Goal: Information Seeking & Learning: Learn about a topic

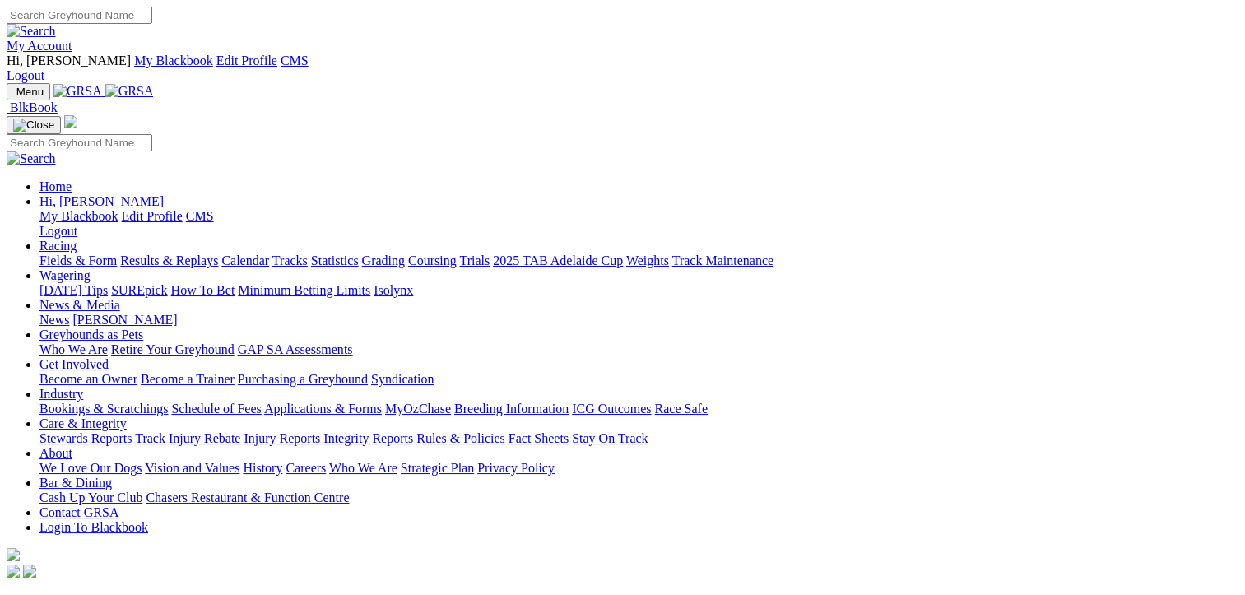
click at [83, 254] on link "Fields & Form" at bounding box center [78, 261] width 77 height 14
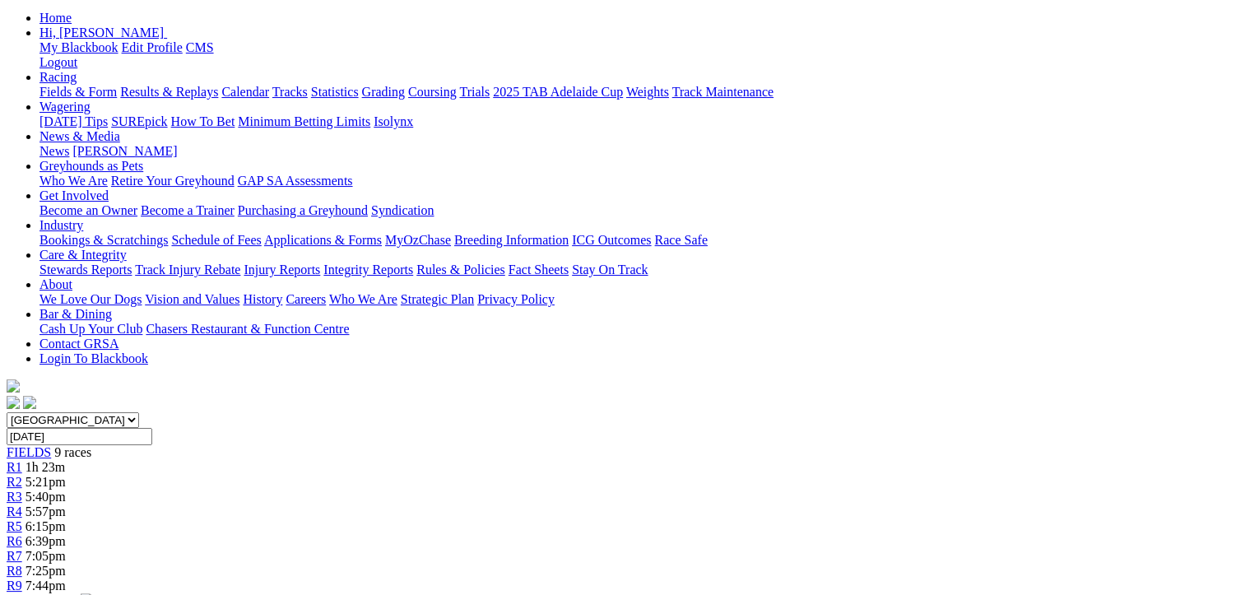
scroll to position [195, 0]
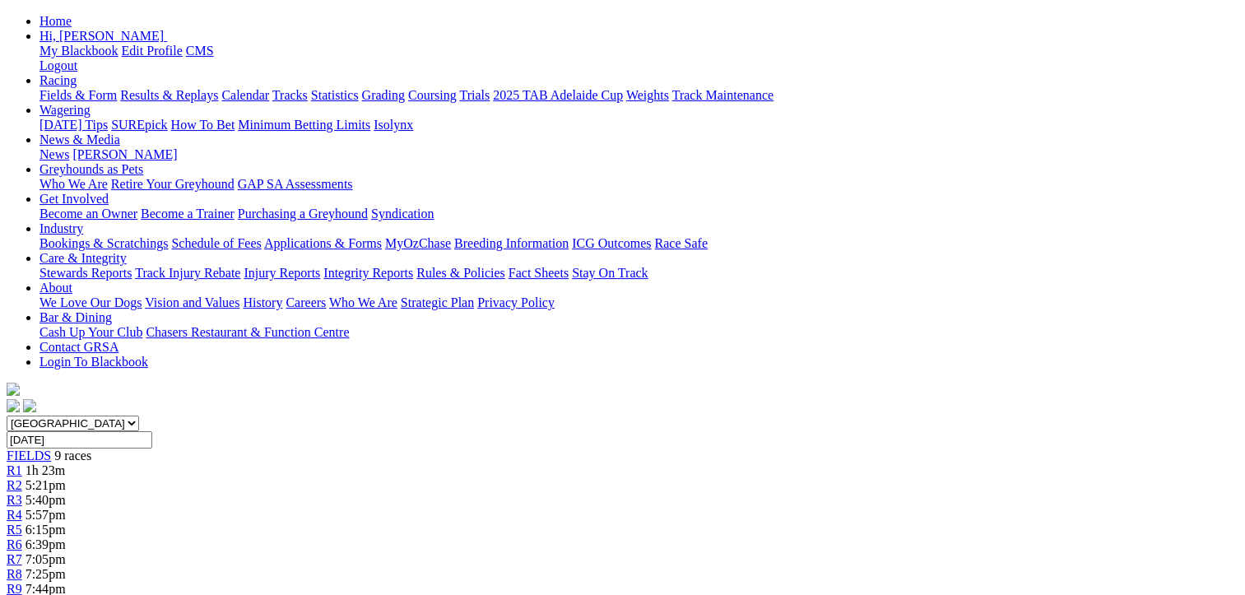
click at [417, 478] on div "R2 5:21pm" at bounding box center [623, 485] width 1232 height 15
click at [436, 493] on div "R3 5:40pm" at bounding box center [623, 500] width 1232 height 15
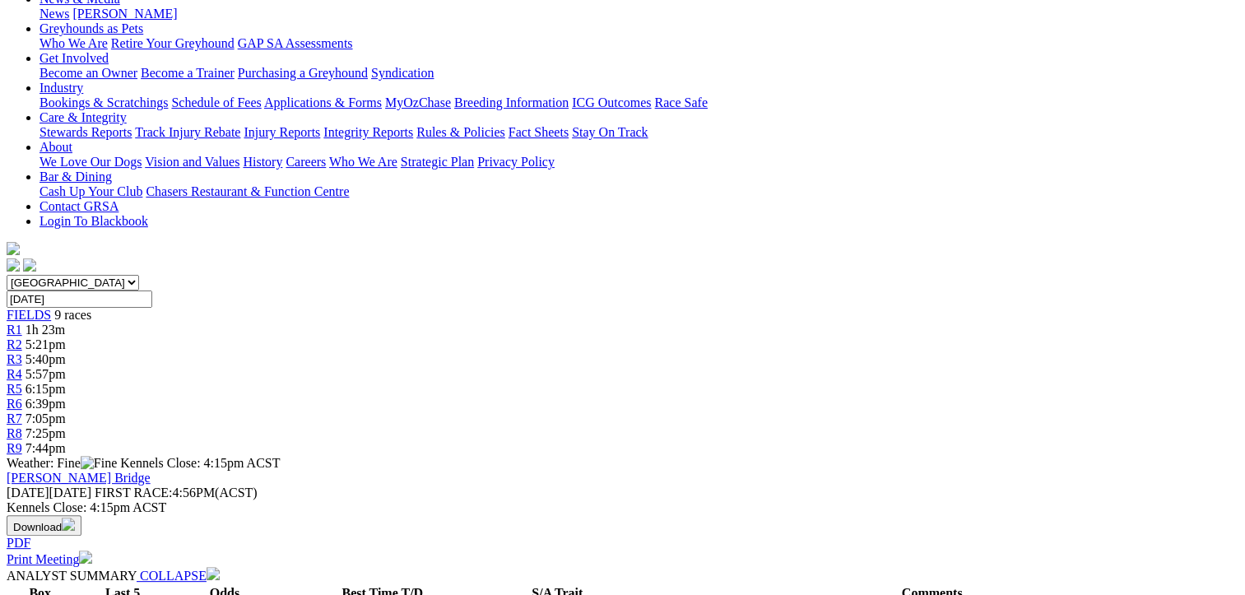
scroll to position [165, 0]
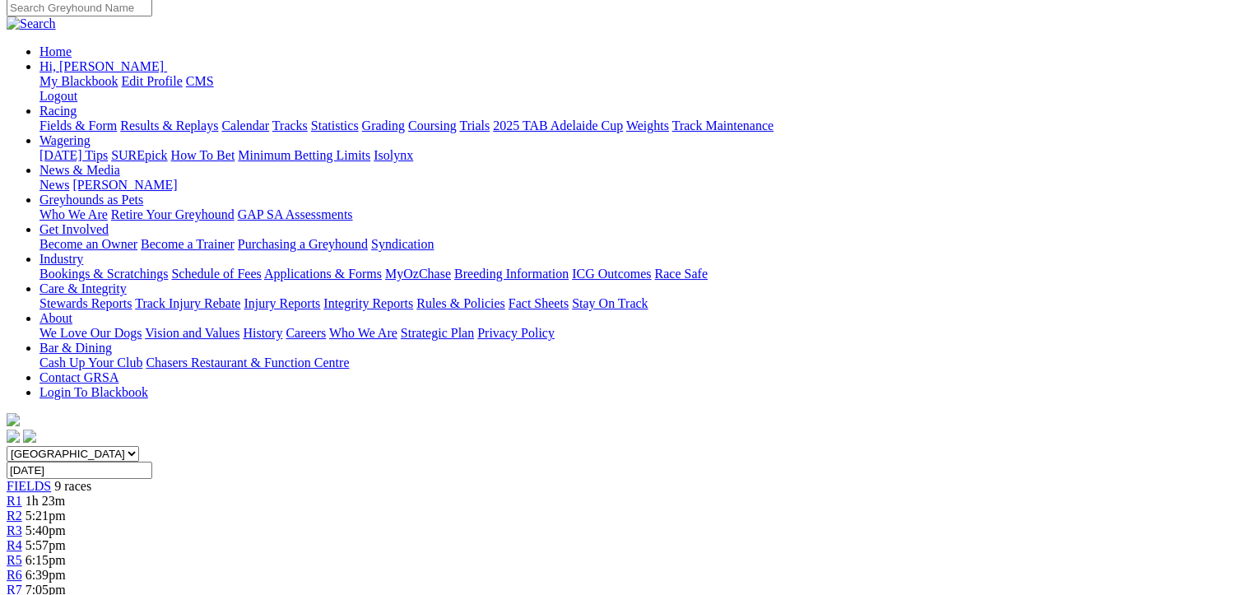
click at [377, 509] on div "R2 5:21pm" at bounding box center [623, 516] width 1232 height 15
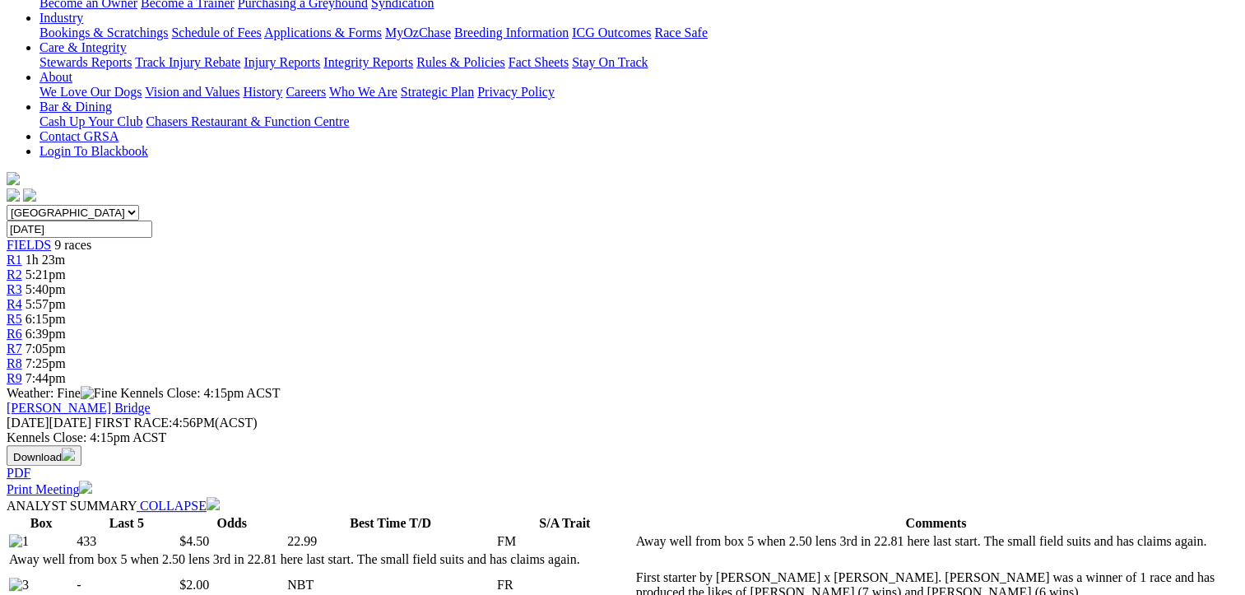
scroll to position [165, 0]
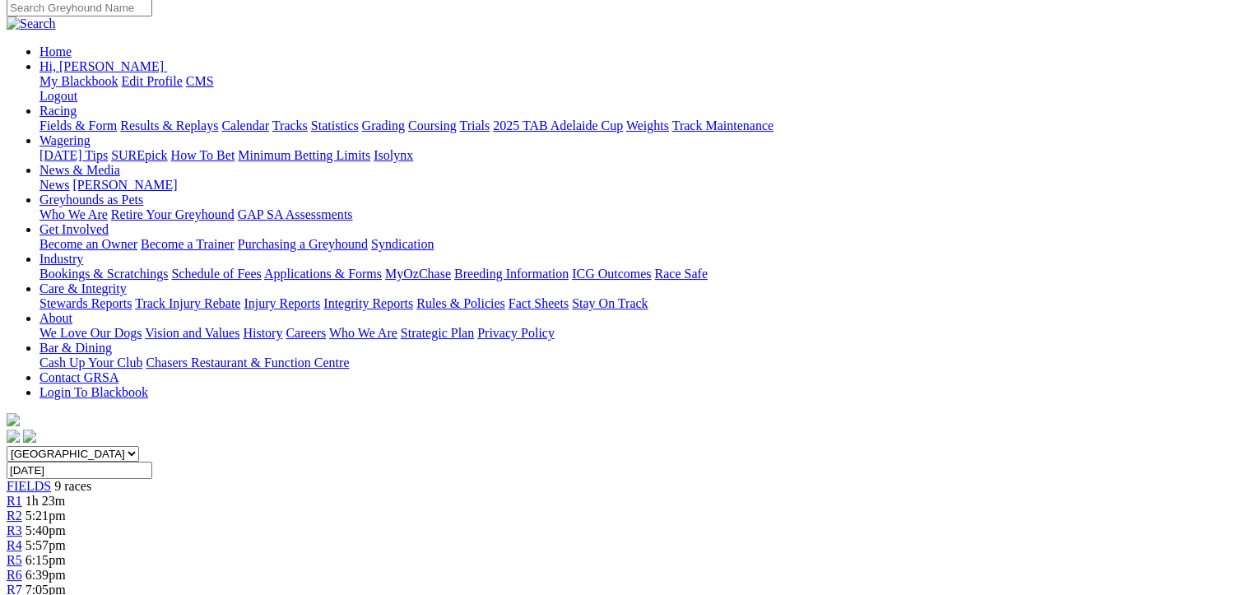
click at [22, 494] on link "R1" at bounding box center [15, 501] width 16 height 14
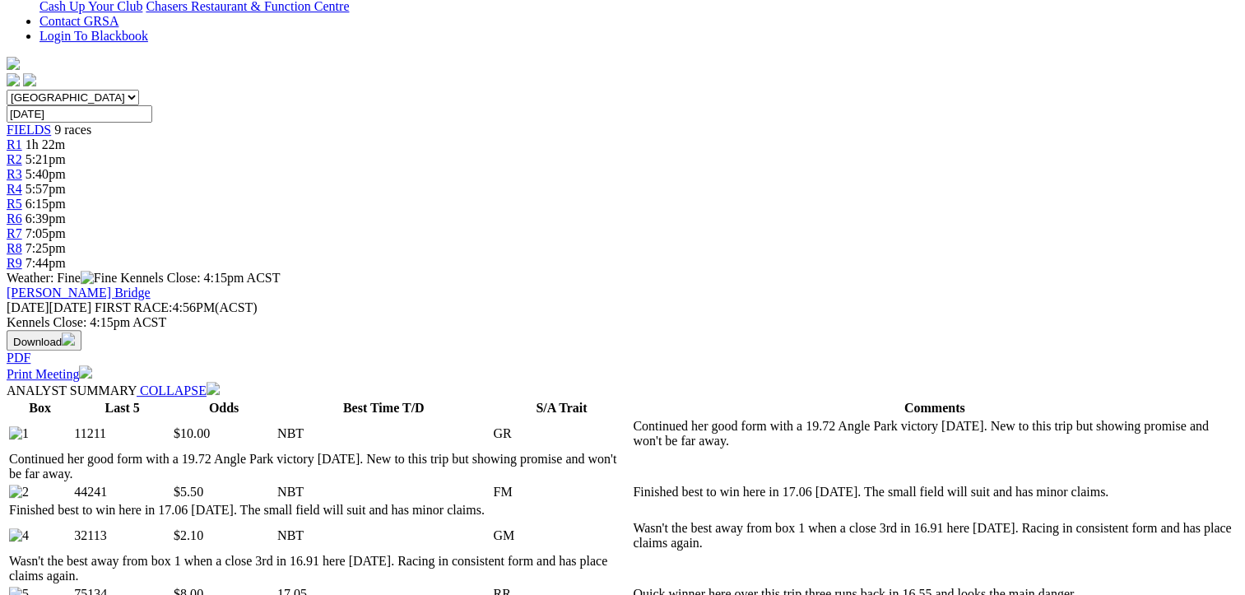
scroll to position [113, 0]
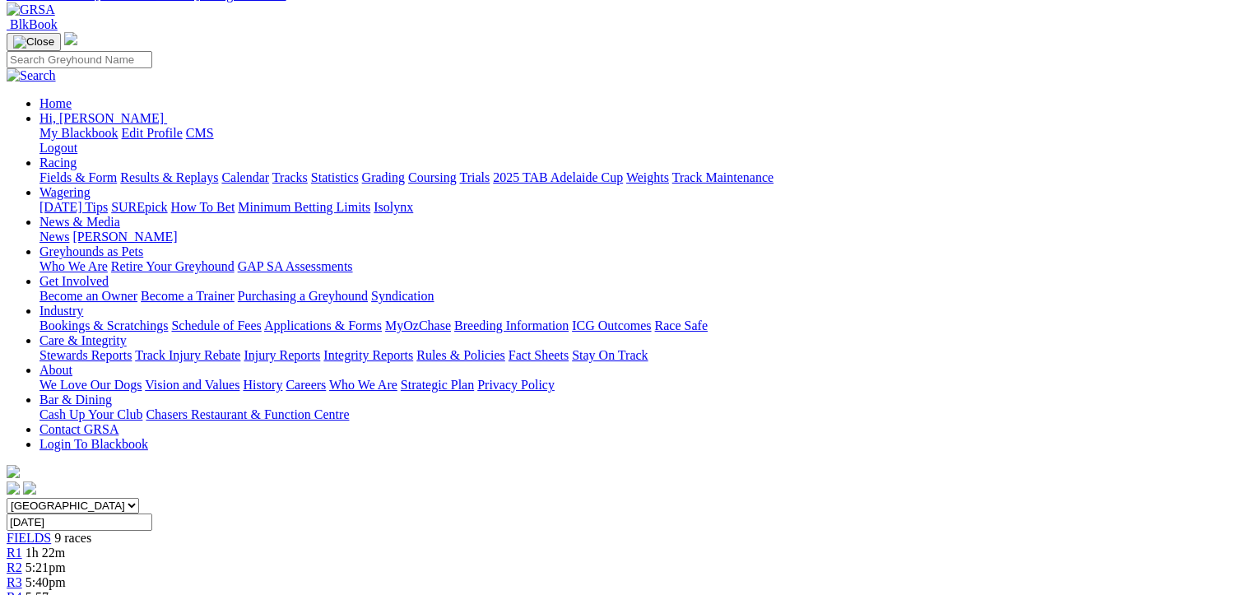
click at [22, 561] on link "R2" at bounding box center [15, 568] width 16 height 14
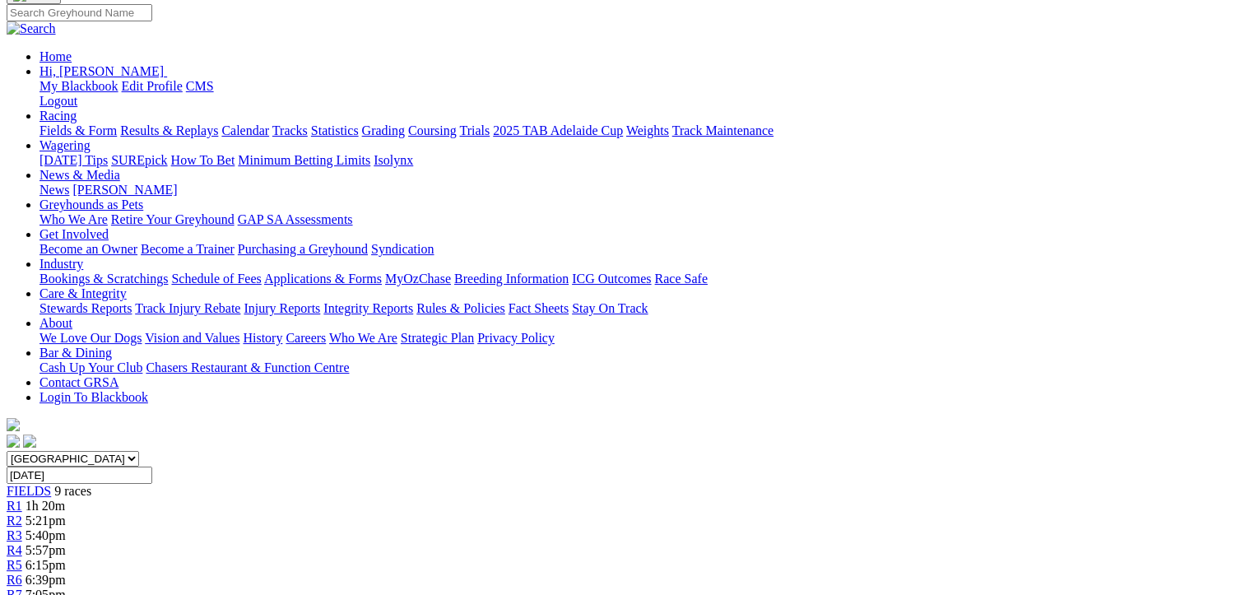
scroll to position [16, 0]
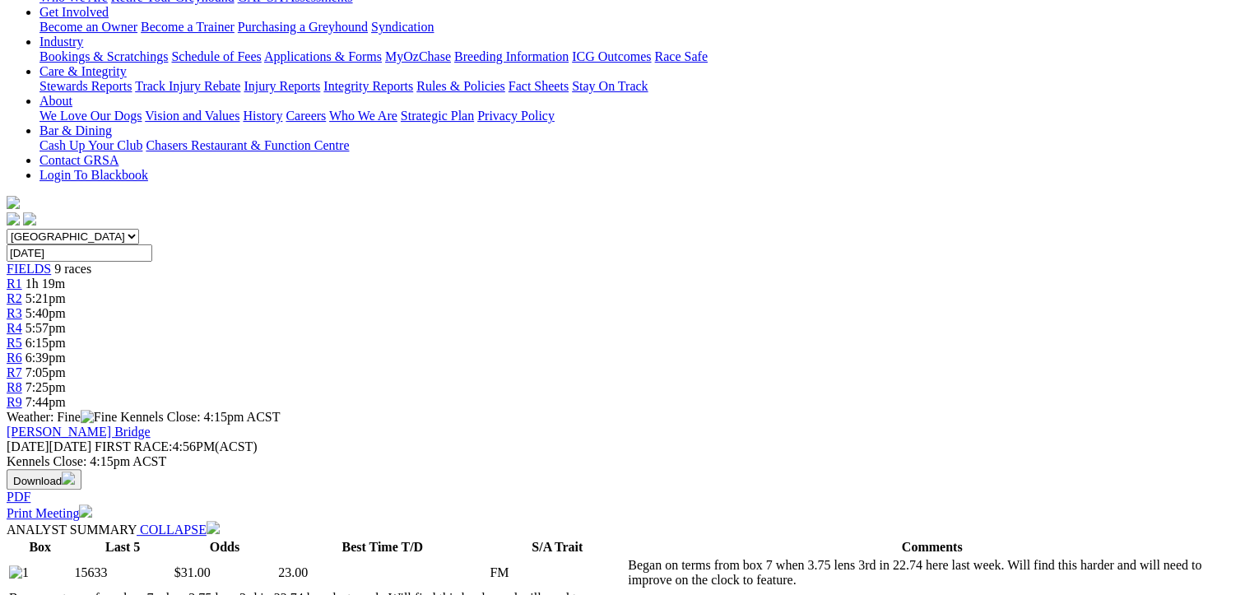
scroll to position [164, 0]
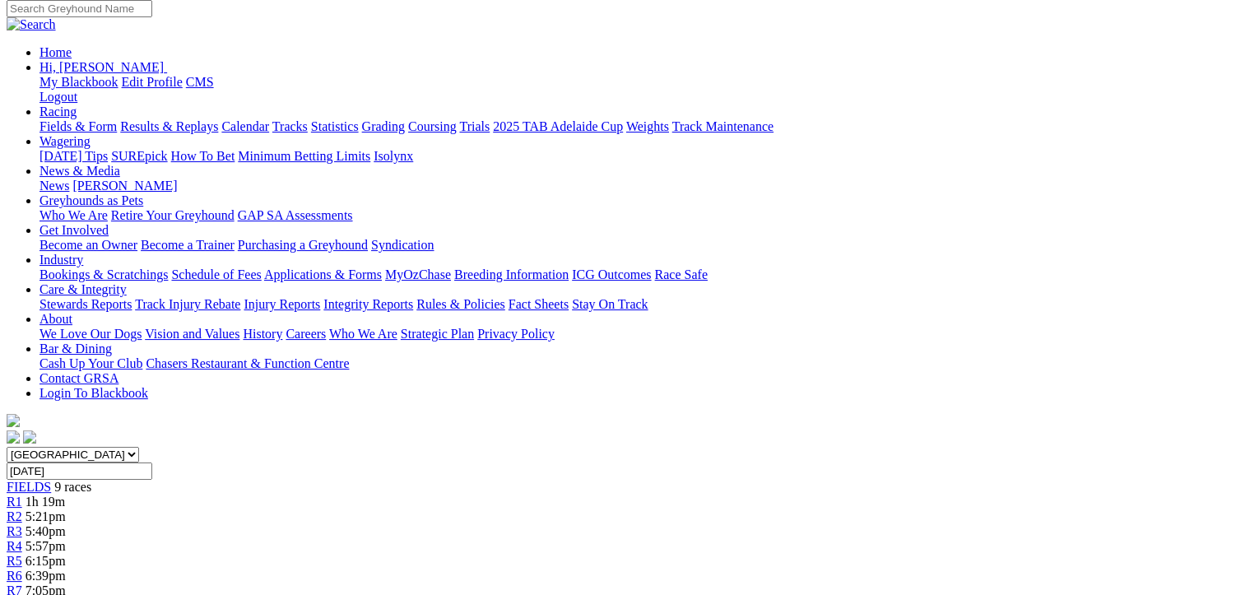
click at [531, 539] on div "R4 5:57pm" at bounding box center [623, 546] width 1232 height 15
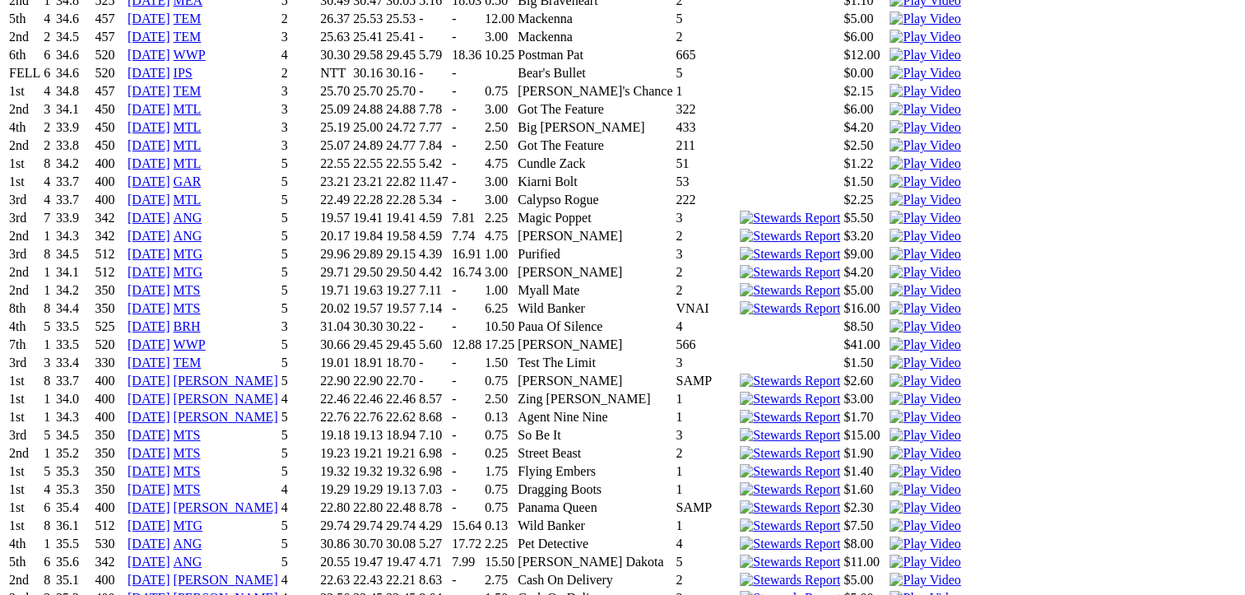
scroll to position [6352, 0]
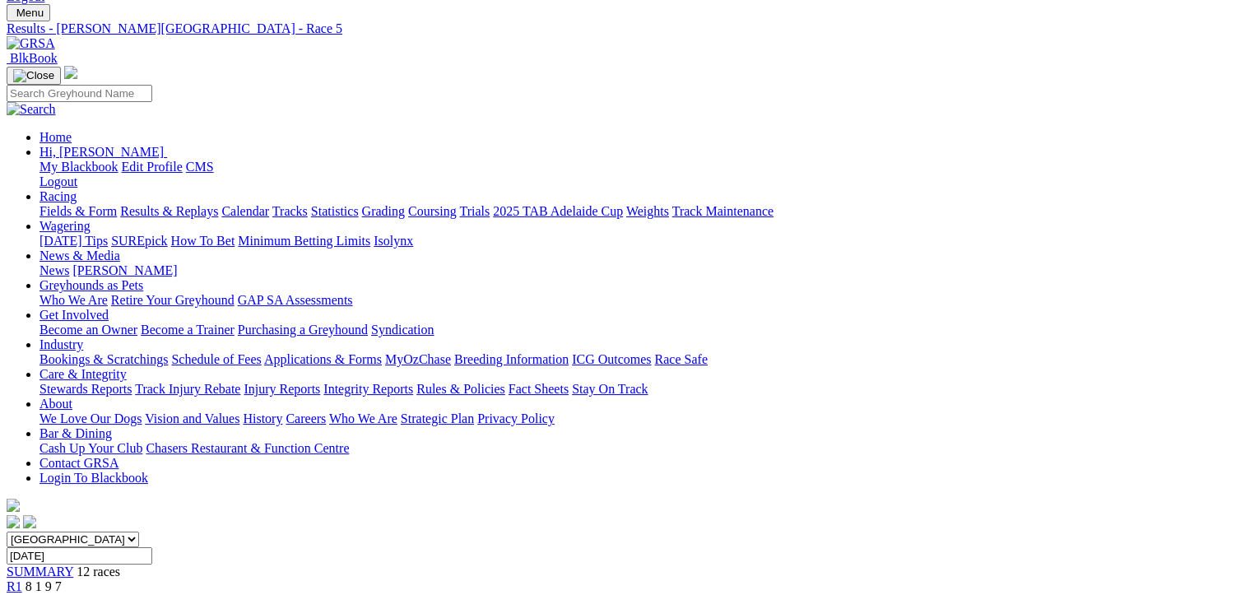
scroll to position [165, 0]
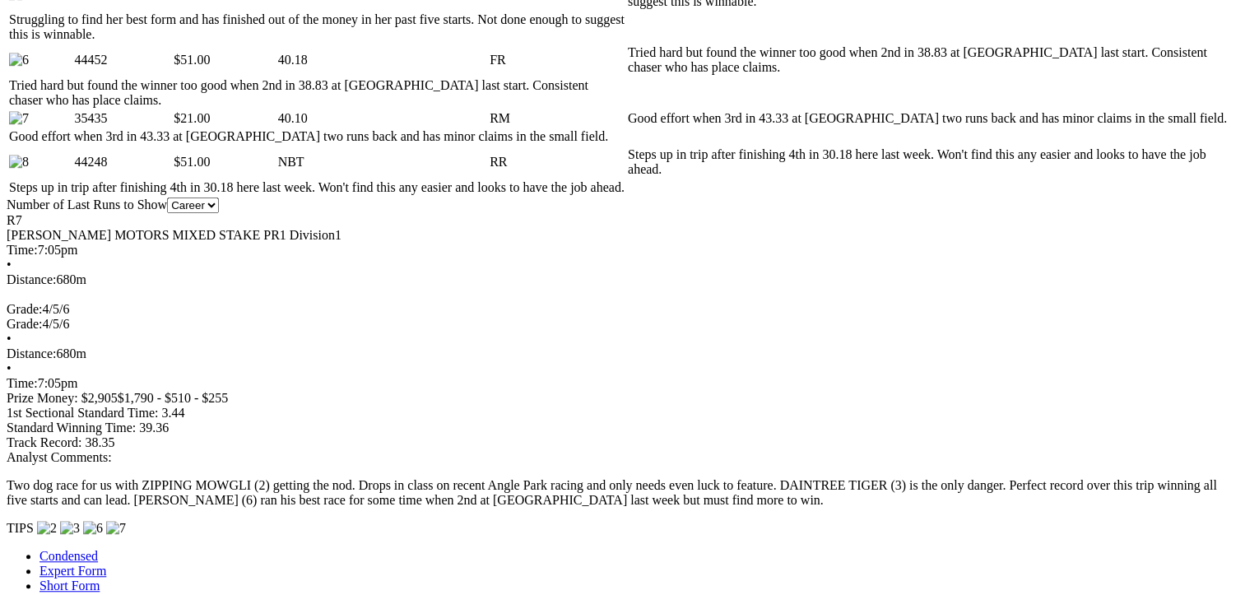
scroll to position [1103, 0]
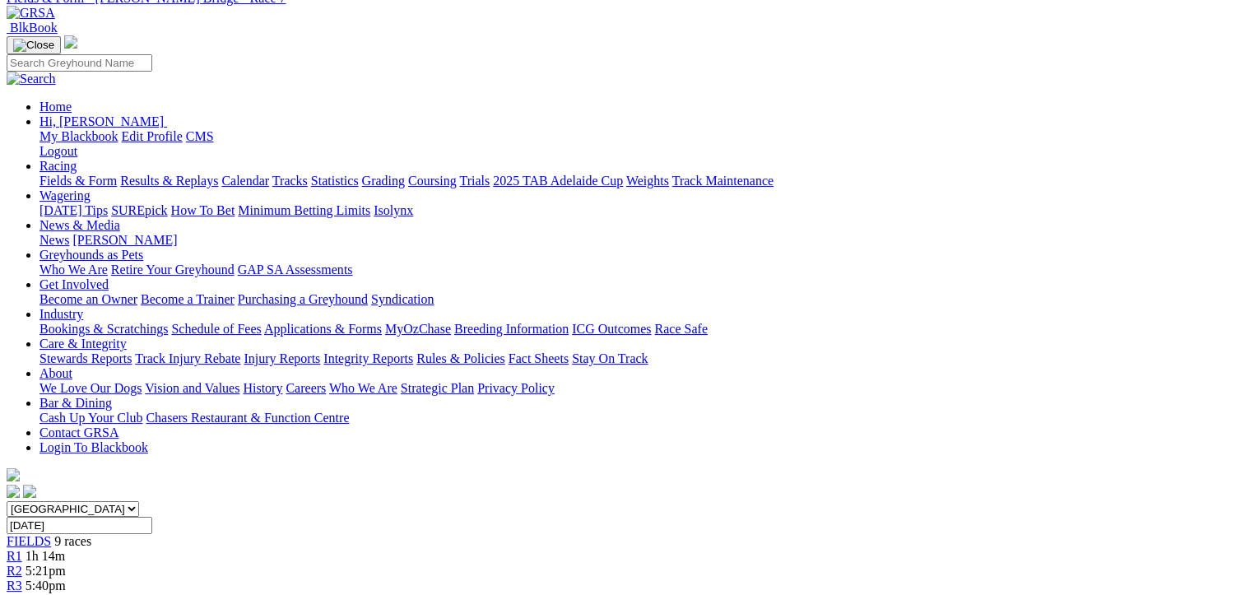
scroll to position [0, 0]
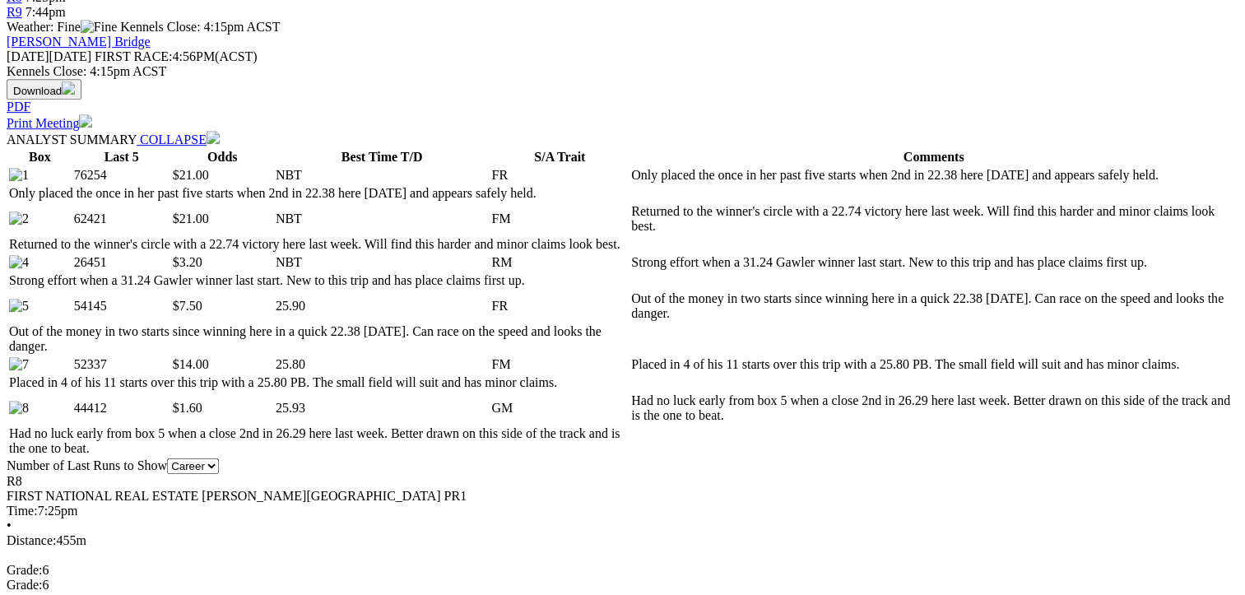
scroll to position [147, 69]
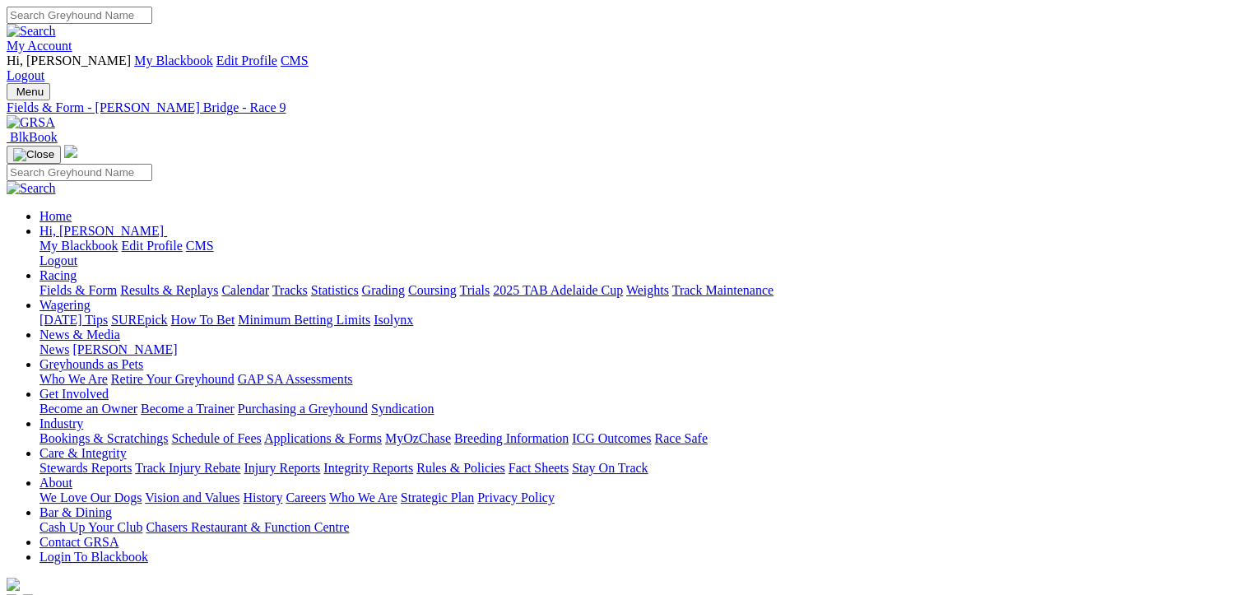
click at [72, 39] on link "My Account" at bounding box center [40, 46] width 66 height 14
